Goal: Task Accomplishment & Management: Manage account settings

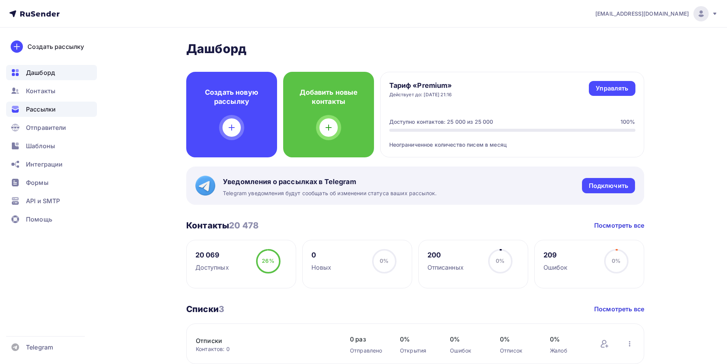
click at [50, 109] on span "Рассылки" at bounding box center [41, 109] width 30 height 9
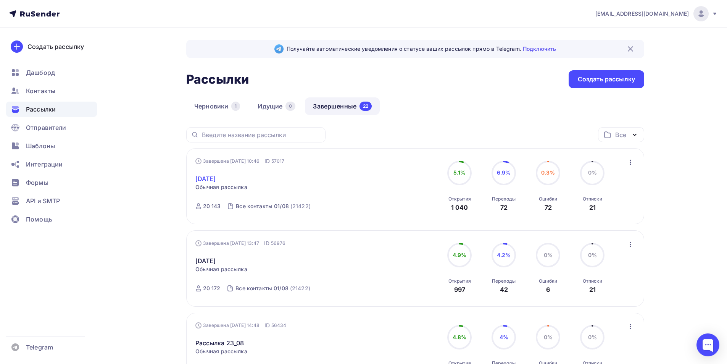
click at [213, 182] on link "1 сентября" at bounding box center [205, 178] width 21 height 9
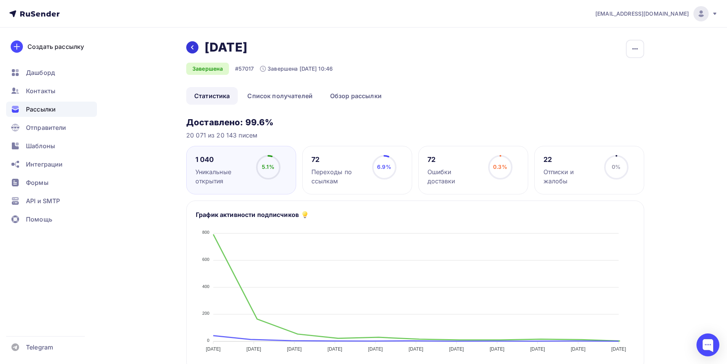
click at [190, 44] on icon at bounding box center [192, 47] width 6 height 6
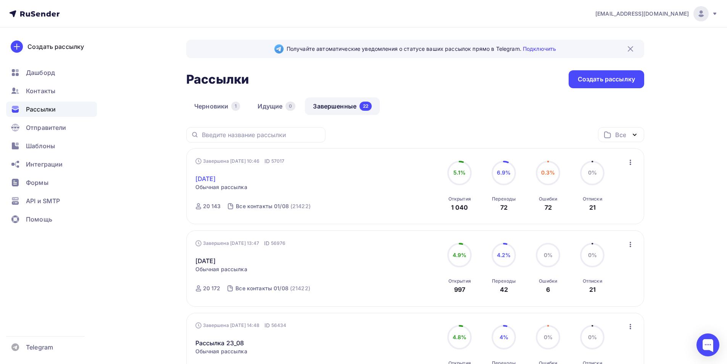
click at [216, 181] on link "1 сентября" at bounding box center [205, 178] width 21 height 9
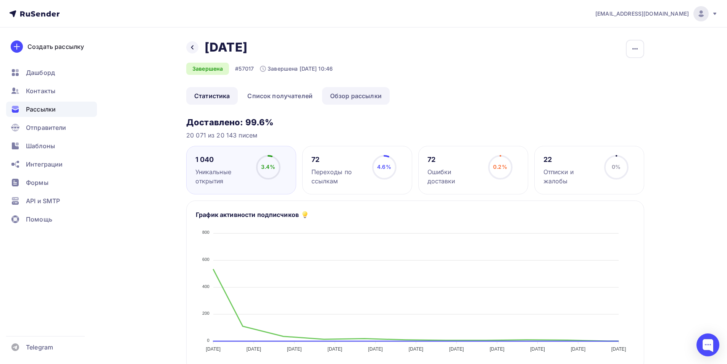
click at [349, 94] on link "Обзор рассылки" at bounding box center [356, 96] width 68 height 18
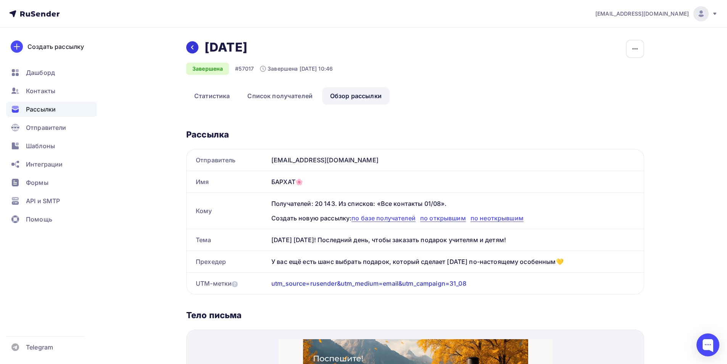
click at [196, 52] on div at bounding box center [192, 47] width 12 height 12
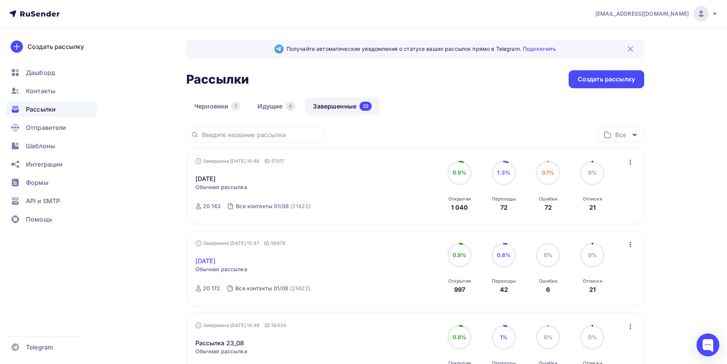
click at [216, 259] on link "1 сентября" at bounding box center [205, 260] width 21 height 9
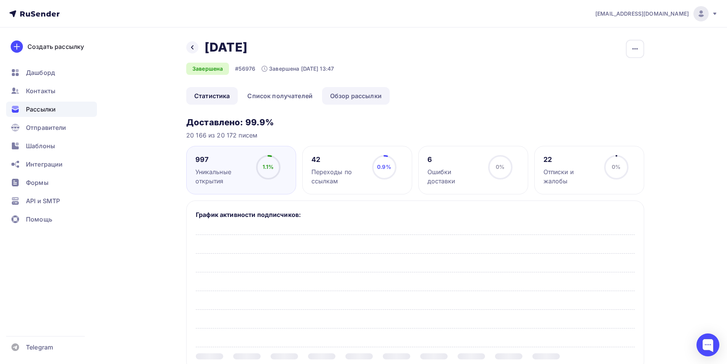
click at [330, 92] on link "Обзор рассылки" at bounding box center [356, 96] width 68 height 18
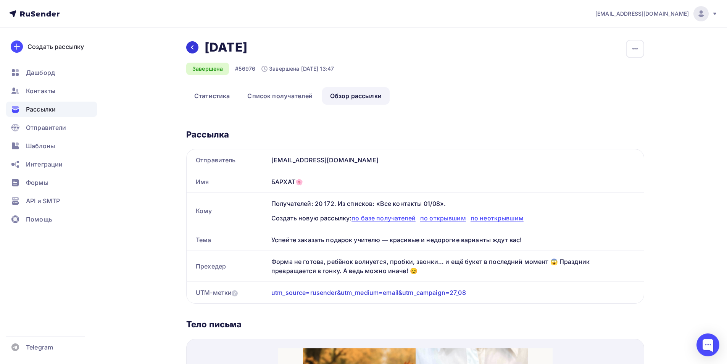
click at [193, 49] on icon at bounding box center [192, 47] width 2 height 4
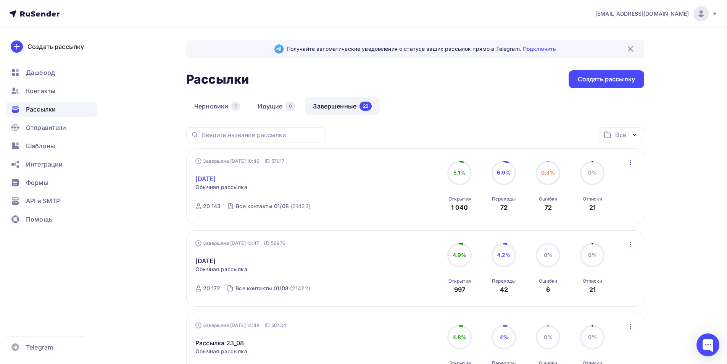
click at [216, 180] on link "1 сентября" at bounding box center [205, 178] width 21 height 9
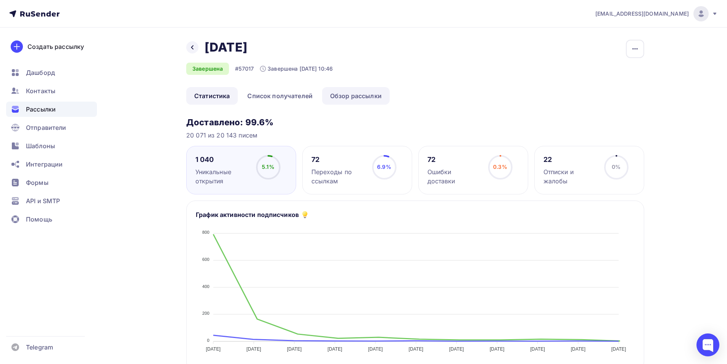
click at [336, 96] on link "Обзор рассылки" at bounding box center [356, 96] width 68 height 18
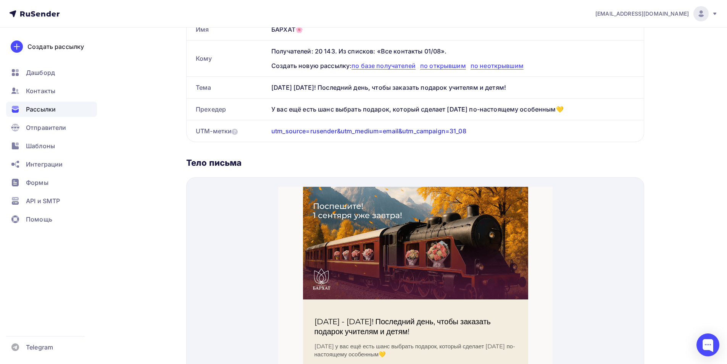
scroll to position [38, 0]
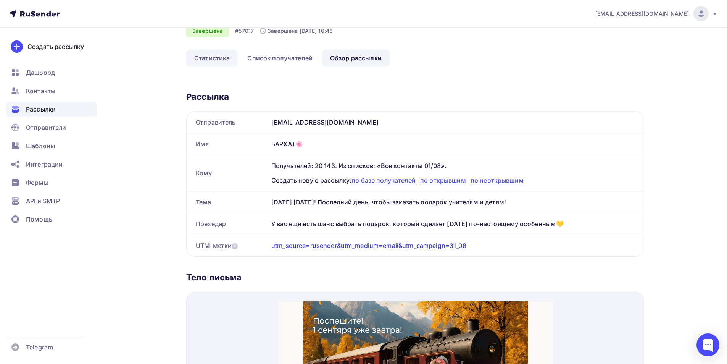
click at [203, 64] on link "Статистика" at bounding box center [212, 58] width 52 height 18
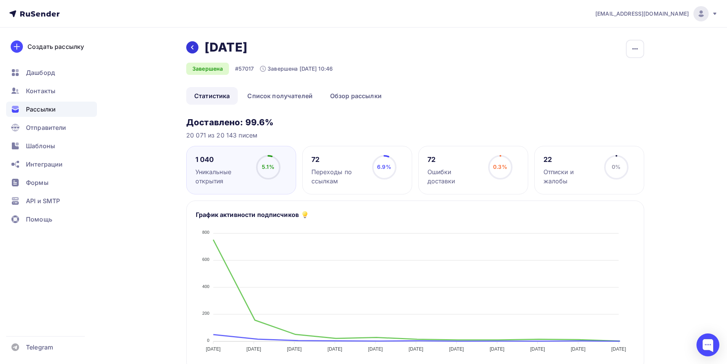
click at [194, 48] on icon at bounding box center [192, 47] width 6 height 6
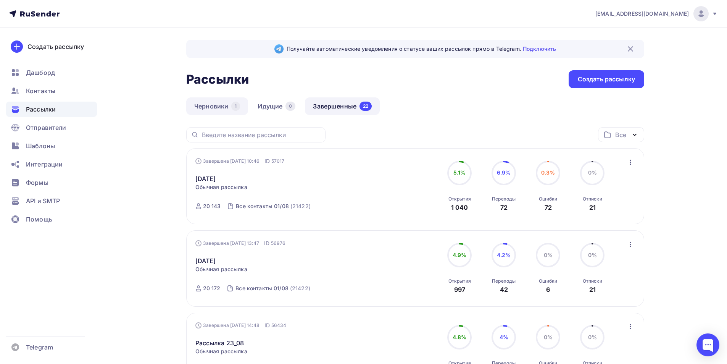
click at [212, 103] on link "Черновики 1" at bounding box center [217, 106] width 62 height 18
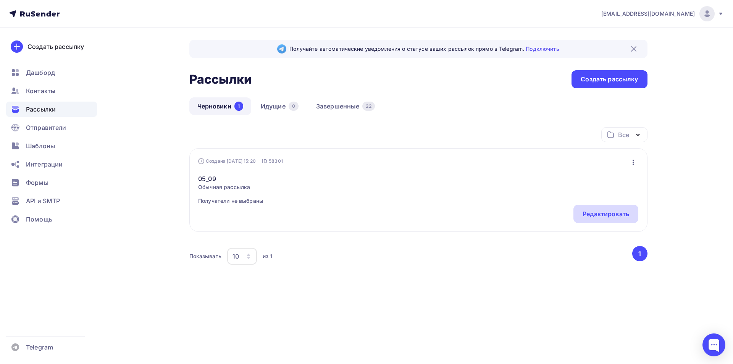
click at [614, 205] on div "Редактировать" at bounding box center [605, 214] width 65 height 18
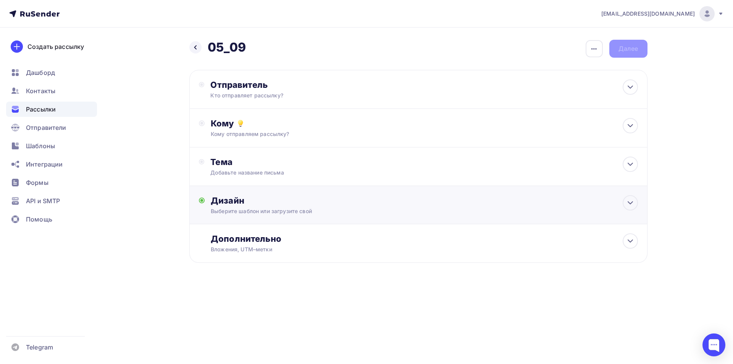
click at [239, 204] on div "Дизайн" at bounding box center [424, 200] width 427 height 11
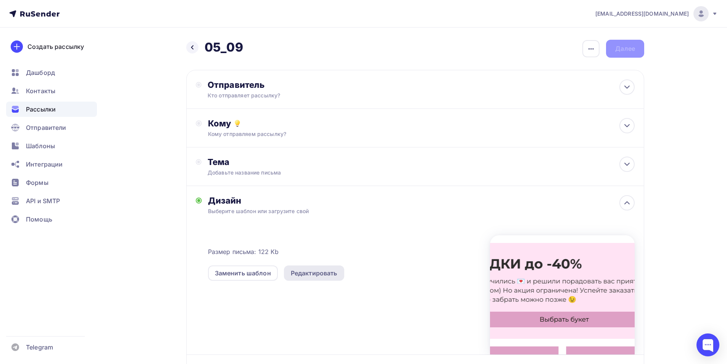
click at [321, 271] on div "Редактировать" at bounding box center [314, 272] width 47 height 9
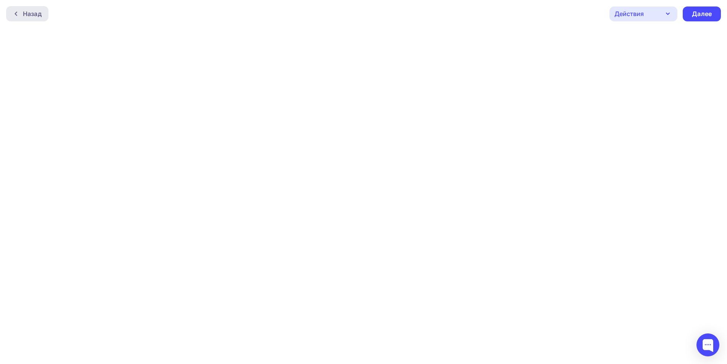
click at [38, 10] on div "Назад" at bounding box center [32, 13] width 19 height 9
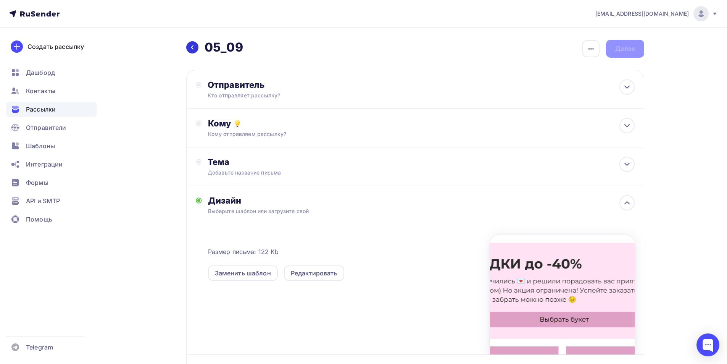
click at [196, 51] on div at bounding box center [192, 47] width 12 height 12
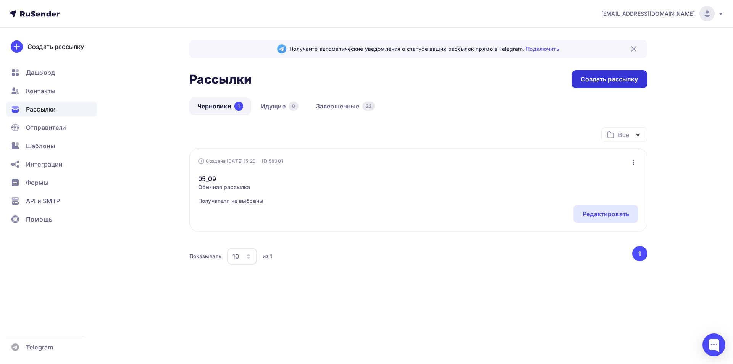
click at [598, 79] on div "Создать рассылку" at bounding box center [608, 79] width 57 height 9
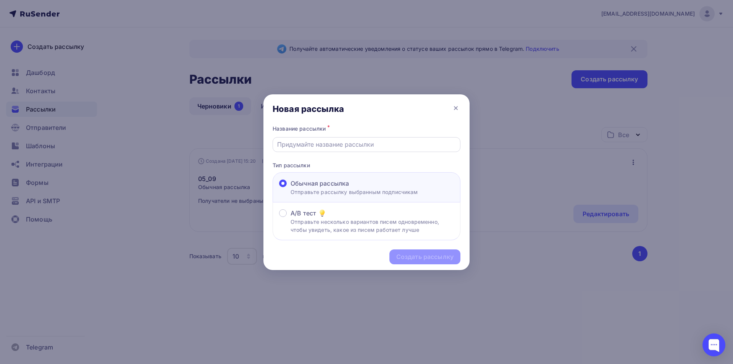
click at [322, 144] on input "text" at bounding box center [366, 144] width 179 height 9
click at [299, 144] on input "text" at bounding box center [366, 144] width 179 height 9
type input "ааа"
click at [426, 255] on div "Создать рассылку" at bounding box center [424, 256] width 57 height 9
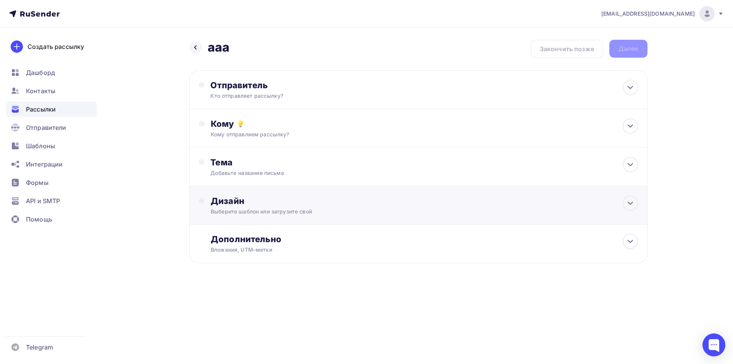
click at [324, 216] on div "Дизайн Выберите шаблон или загрузите свой" at bounding box center [418, 209] width 439 height 29
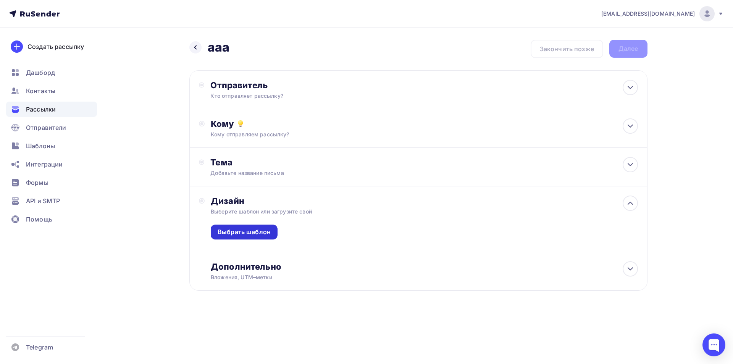
click at [222, 237] on div "Выбрать шаблон" at bounding box center [244, 231] width 67 height 15
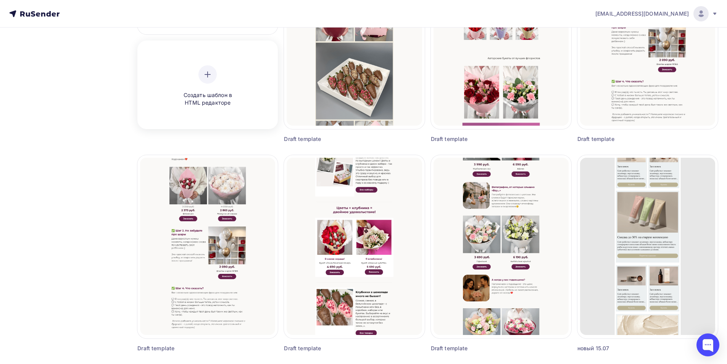
scroll to position [38, 0]
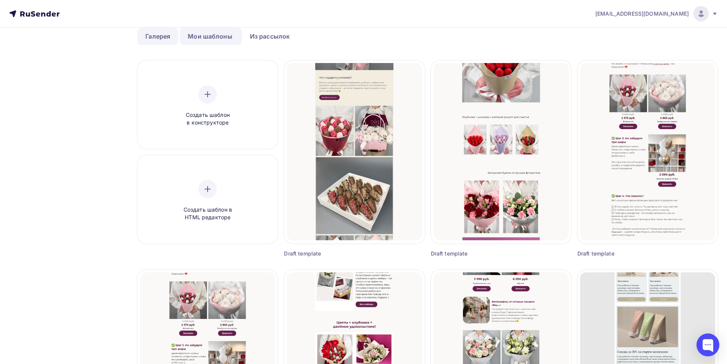
click at [163, 37] on link "Галерея" at bounding box center [157, 36] width 41 height 18
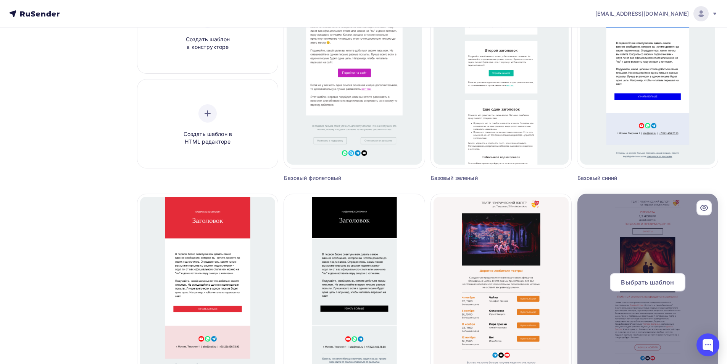
scroll to position [37, 0]
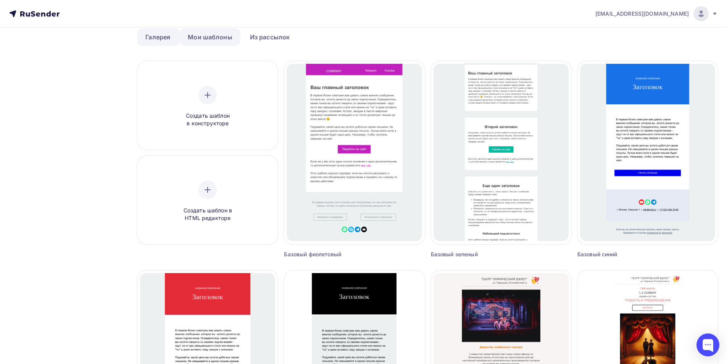
click at [223, 34] on link "Мои шаблоны" at bounding box center [210, 37] width 61 height 18
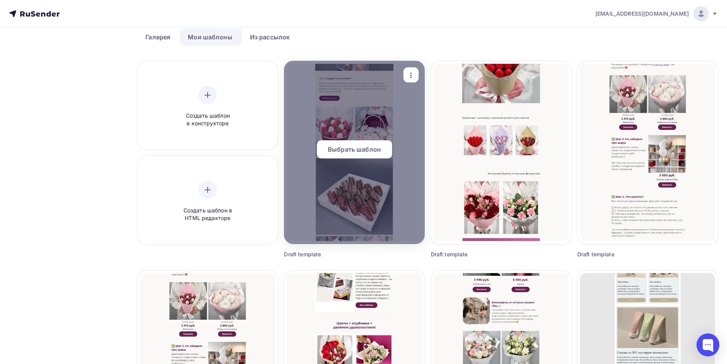
click at [383, 147] on div "Выбрать шаблон" at bounding box center [355, 149] width 76 height 18
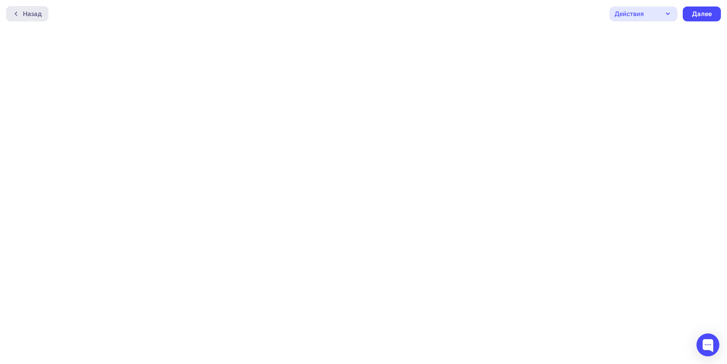
click at [11, 14] on div "Назад" at bounding box center [27, 13] width 42 height 15
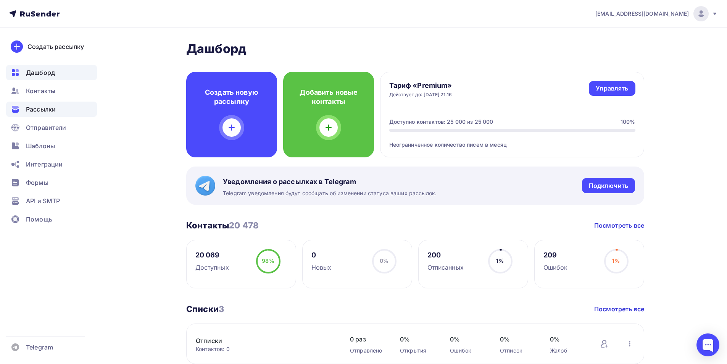
click at [47, 110] on span "Рассылки" at bounding box center [41, 109] width 30 height 9
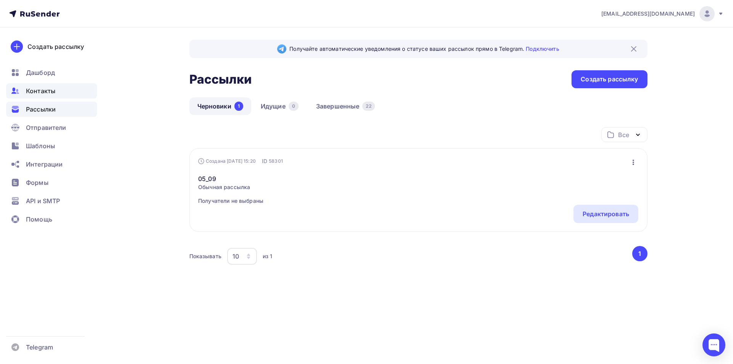
click at [56, 91] on div "Контакты" at bounding box center [51, 90] width 91 height 15
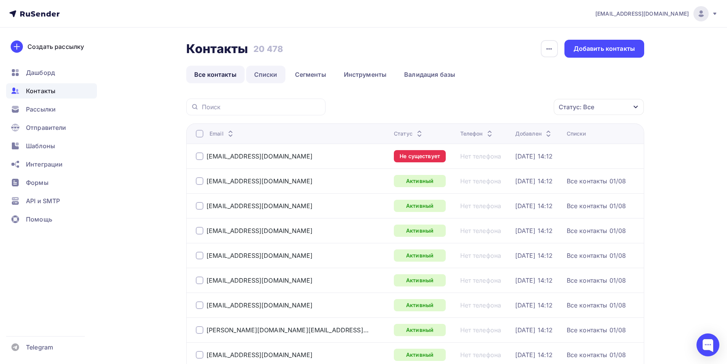
click at [276, 73] on link "Списки" at bounding box center [265, 75] width 39 height 18
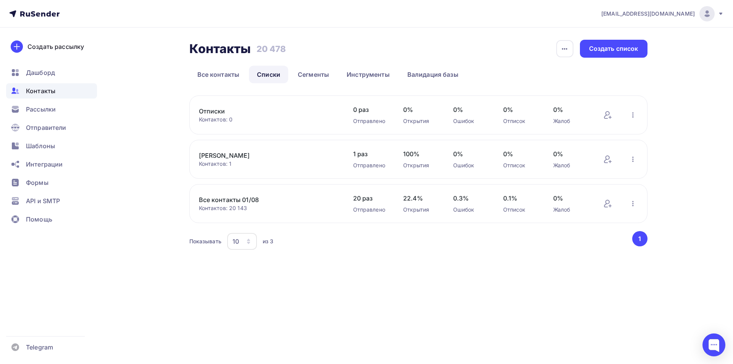
click at [238, 196] on link "Все контакты 01/08" at bounding box center [264, 199] width 130 height 9
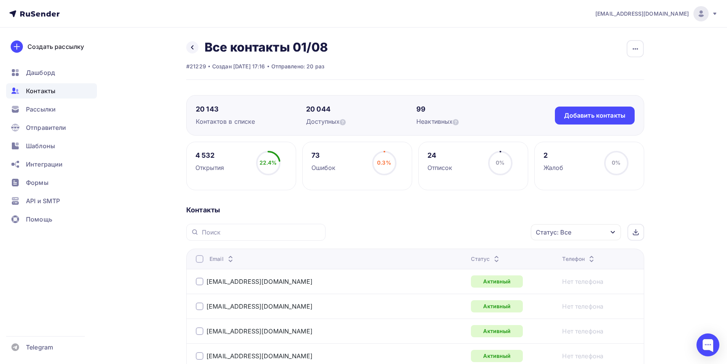
click at [539, 232] on div "Статус: Все" at bounding box center [553, 231] width 35 height 9
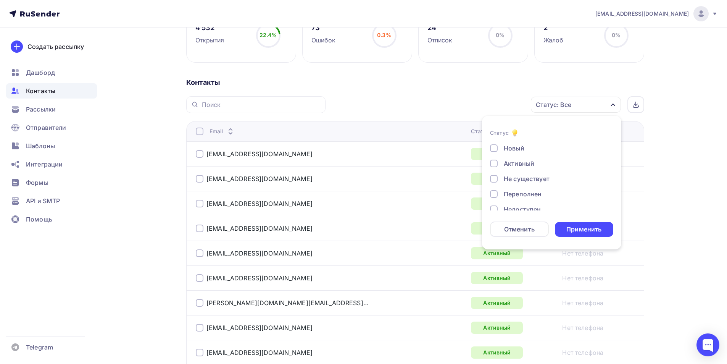
scroll to position [55, 0]
click at [522, 198] on div "Жалоба" at bounding box center [516, 199] width 24 height 9
click at [526, 183] on div "Отписан вручную" at bounding box center [531, 184] width 55 height 9
click at [514, 171] on div "Отписан" at bounding box center [517, 168] width 26 height 9
click at [517, 154] on div "Недоступен" at bounding box center [522, 153] width 37 height 9
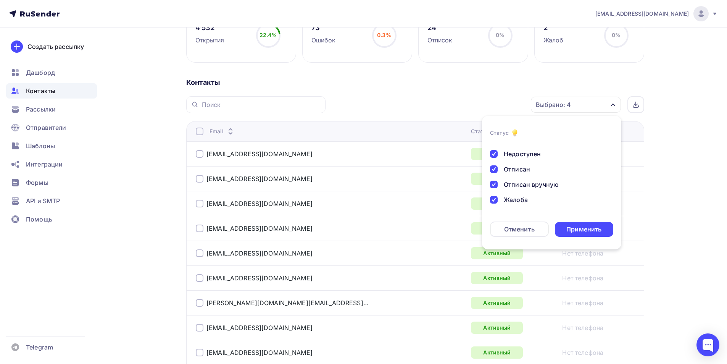
scroll to position [17, 0]
click at [519, 182] on div "Новый Активный Не существует Переполнен Недоступен Отписан Отписан вручную Жало…" at bounding box center [551, 184] width 123 height 116
click at [521, 174] on div "Переполнен" at bounding box center [523, 176] width 38 height 9
click at [524, 164] on div "Не существует" at bounding box center [527, 161] width 46 height 9
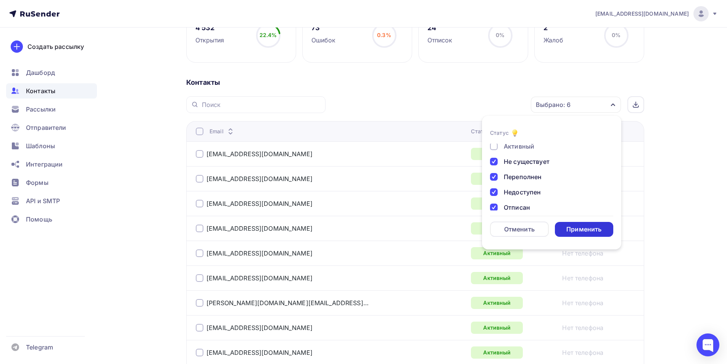
click at [589, 233] on div "Применить" at bounding box center [583, 229] width 35 height 9
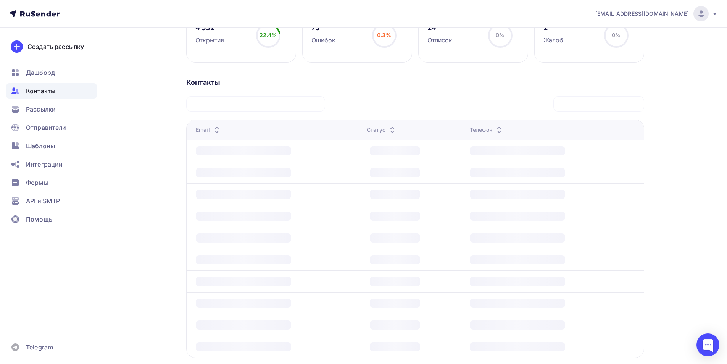
click at [587, 229] on td at bounding box center [555, 238] width 177 height 22
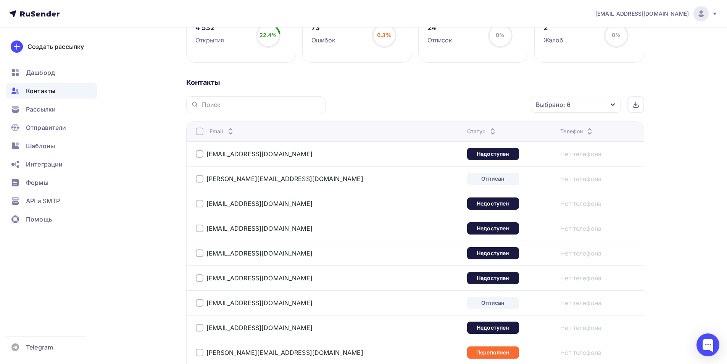
click at [203, 131] on div "Email" at bounding box center [291, 131] width 191 height 8
click at [196, 127] on th "Email" at bounding box center [325, 131] width 278 height 20
click at [200, 129] on div at bounding box center [200, 131] width 8 height 8
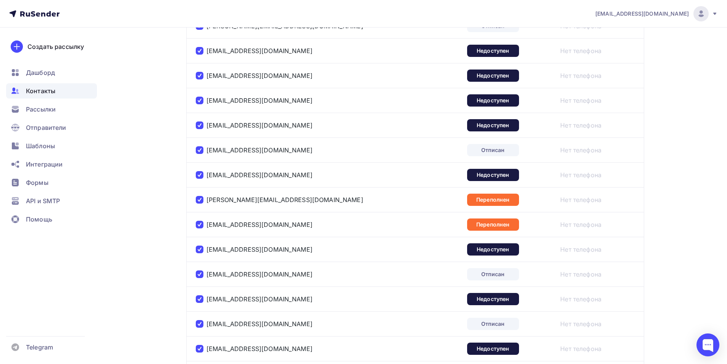
scroll to position [13, 0]
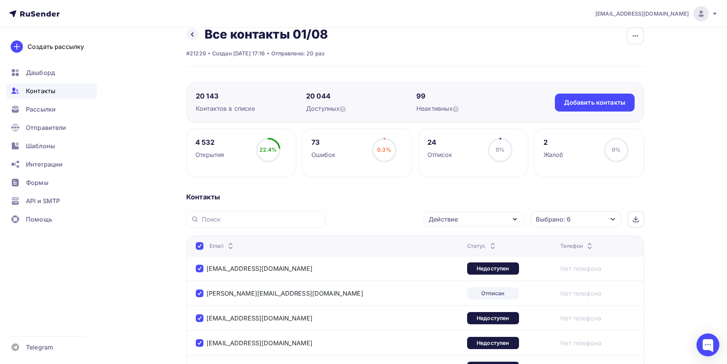
click at [482, 214] on div "Действие" at bounding box center [474, 219] width 101 height 15
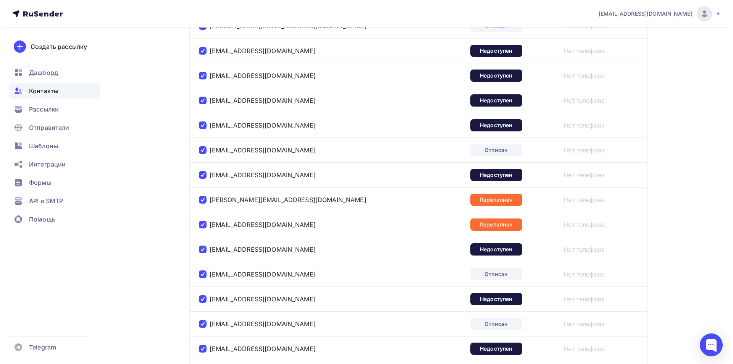
scroll to position [0, 0]
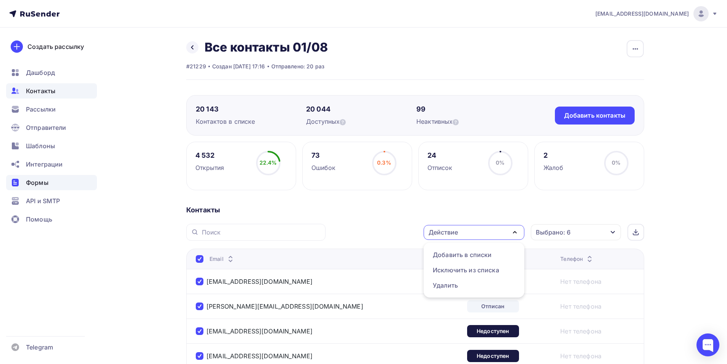
click at [47, 187] on div "Формы" at bounding box center [51, 182] width 91 height 15
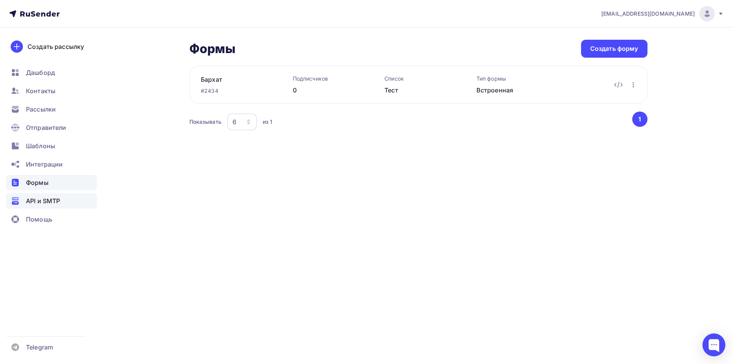
click at [60, 196] on span "API и SMTP" at bounding box center [43, 200] width 34 height 9
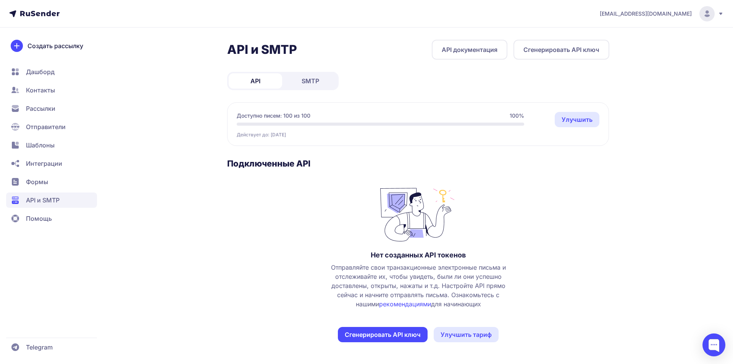
click at [49, 90] on span "Контакты" at bounding box center [40, 89] width 29 height 9
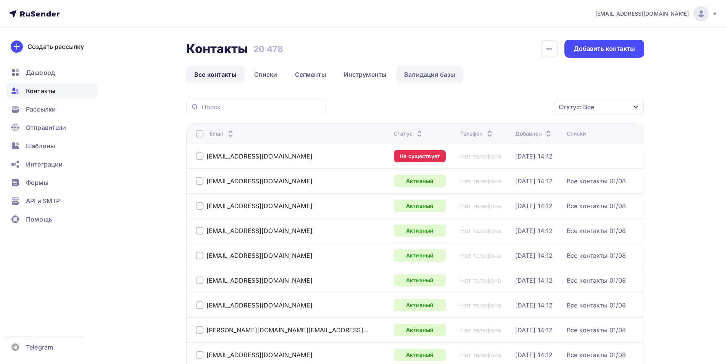
drag, startPoint x: 418, startPoint y: 76, endPoint x: 412, endPoint y: 76, distance: 6.2
click at [419, 76] on link "Валидация базы" at bounding box center [429, 75] width 67 height 18
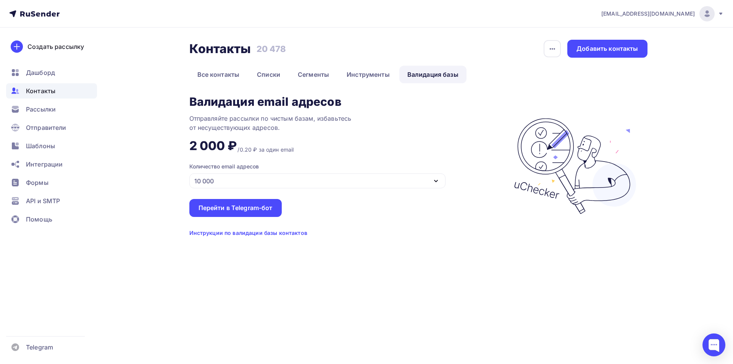
click at [307, 179] on div "10 000" at bounding box center [317, 180] width 256 height 15
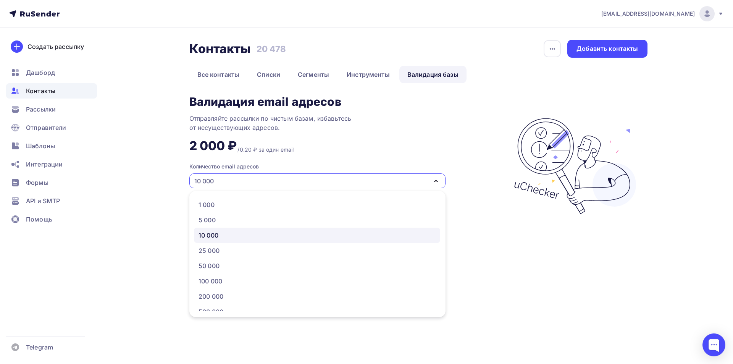
click at [247, 150] on div "/0.20 ₽ за один email" at bounding box center [265, 150] width 56 height 8
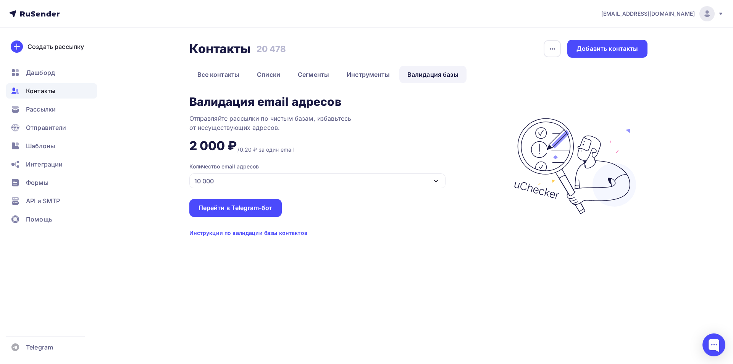
click at [276, 179] on div "10 000" at bounding box center [317, 180] width 256 height 15
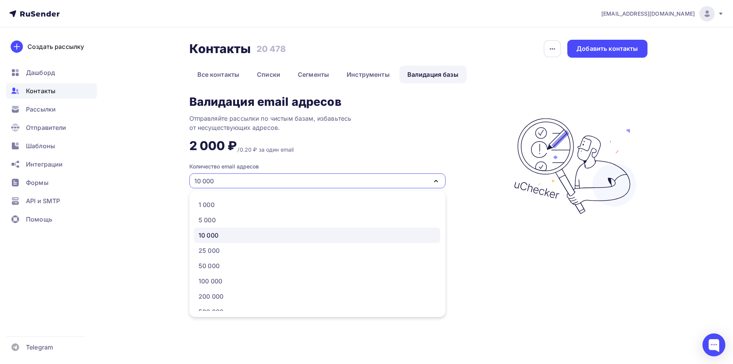
click at [568, 235] on img at bounding box center [577, 165] width 142 height 141
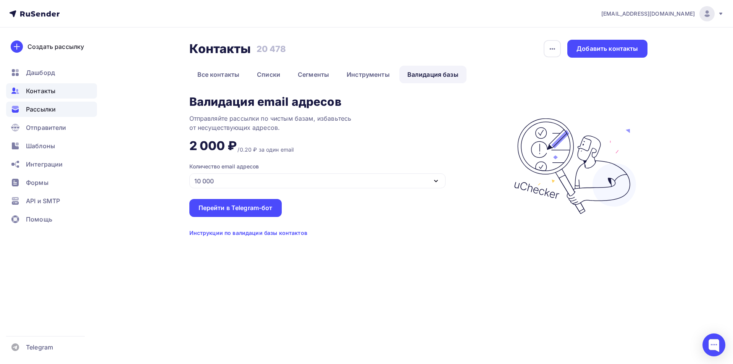
click at [59, 112] on div "Рассылки" at bounding box center [51, 108] width 91 height 15
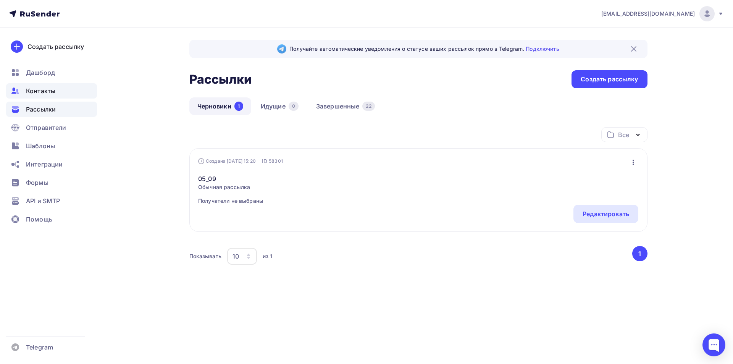
click at [55, 95] on div "Контакты" at bounding box center [51, 90] width 91 height 15
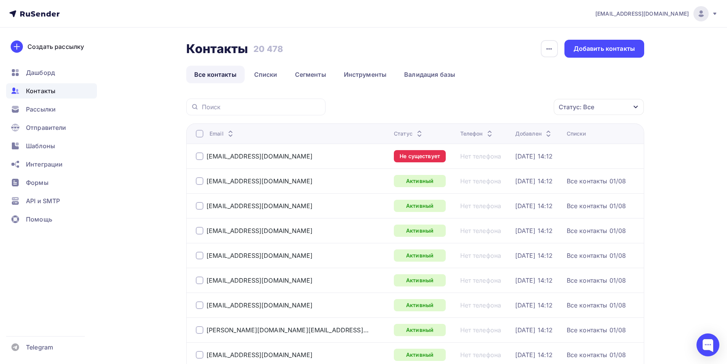
click at [596, 103] on div "Статус: Все" at bounding box center [599, 107] width 90 height 16
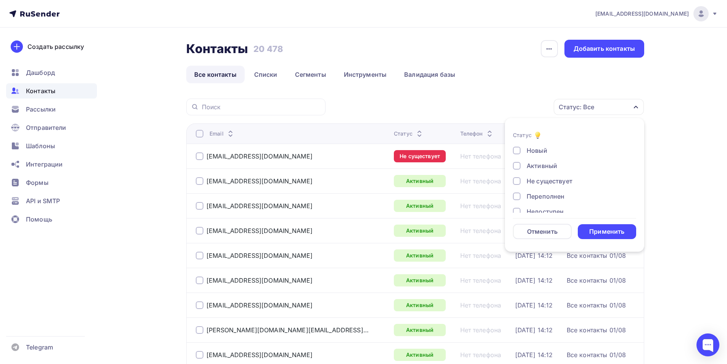
scroll to position [55, 0]
click at [549, 199] on div "Жалоба" at bounding box center [539, 201] width 24 height 9
click at [546, 188] on div "Отписан вручную" at bounding box center [554, 186] width 55 height 9
click at [544, 171] on div "Отписан" at bounding box center [540, 171] width 26 height 9
click at [530, 157] on div "Недоступен" at bounding box center [545, 155] width 37 height 9
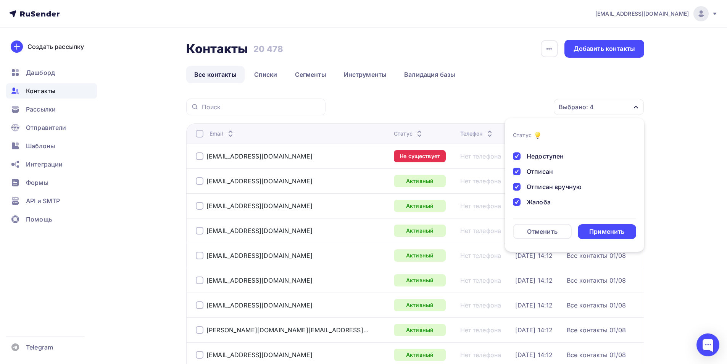
scroll to position [17, 0]
click at [543, 176] on div "Переполнен" at bounding box center [546, 178] width 38 height 9
click at [537, 160] on div "Не существует" at bounding box center [550, 163] width 46 height 9
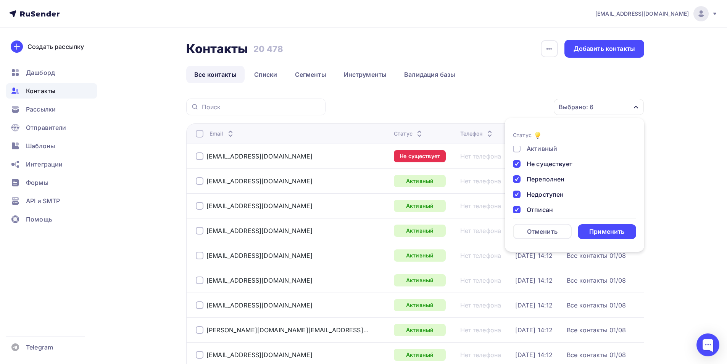
click at [539, 151] on div "Активный" at bounding box center [542, 148] width 31 height 9
click at [609, 227] on div "Применить" at bounding box center [607, 231] width 59 height 15
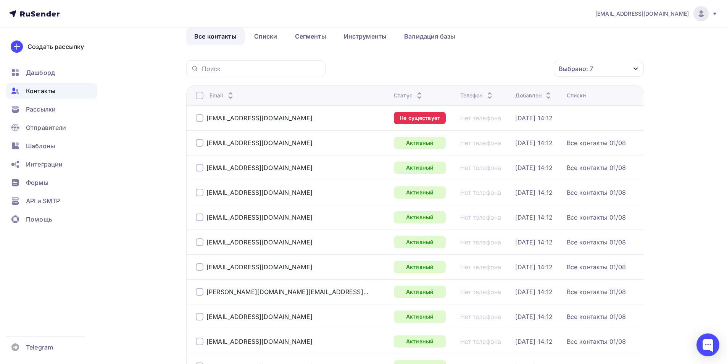
scroll to position [0, 0]
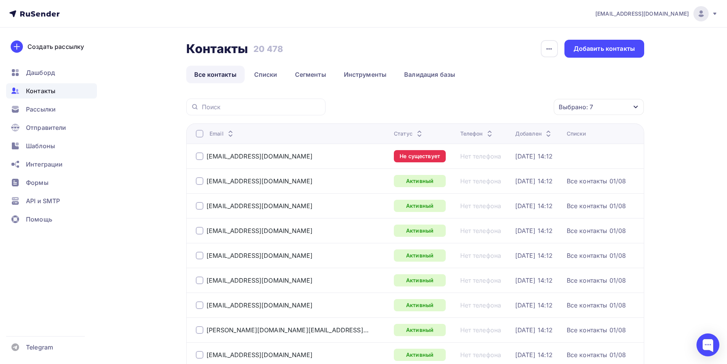
click at [577, 108] on div "Выбрано: 7" at bounding box center [576, 106] width 34 height 9
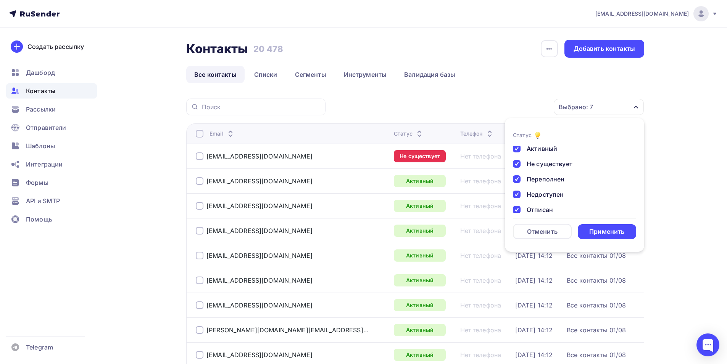
click at [531, 153] on div "Активный" at bounding box center [542, 148] width 31 height 9
click at [603, 229] on div "Применить" at bounding box center [606, 231] width 35 height 9
